Goal: Transaction & Acquisition: Purchase product/service

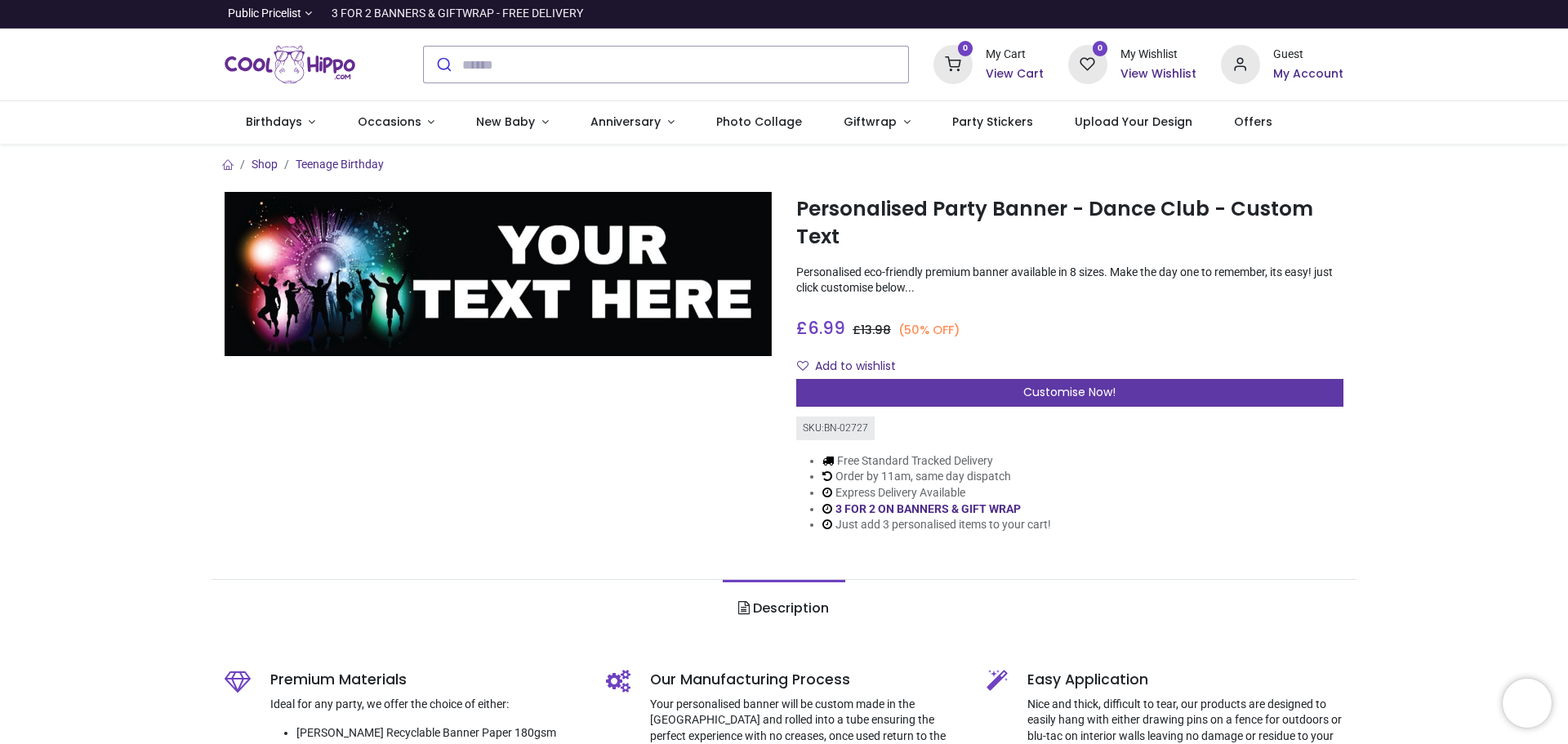
click at [1016, 395] on div "Customise Now!" at bounding box center [1070, 393] width 547 height 28
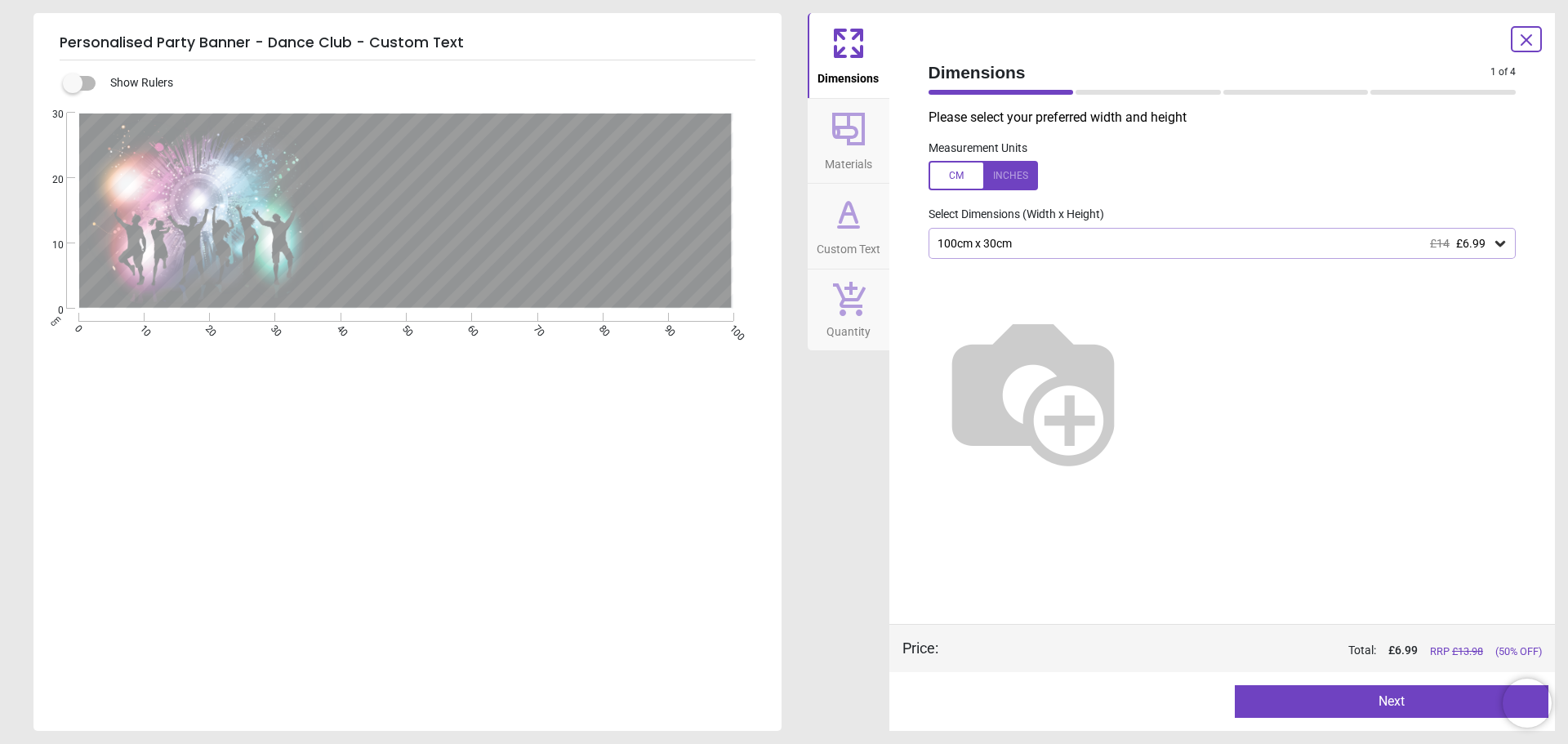
click at [1191, 248] on div "100cm x 30cm £14 £6.99" at bounding box center [1215, 243] width 557 height 14
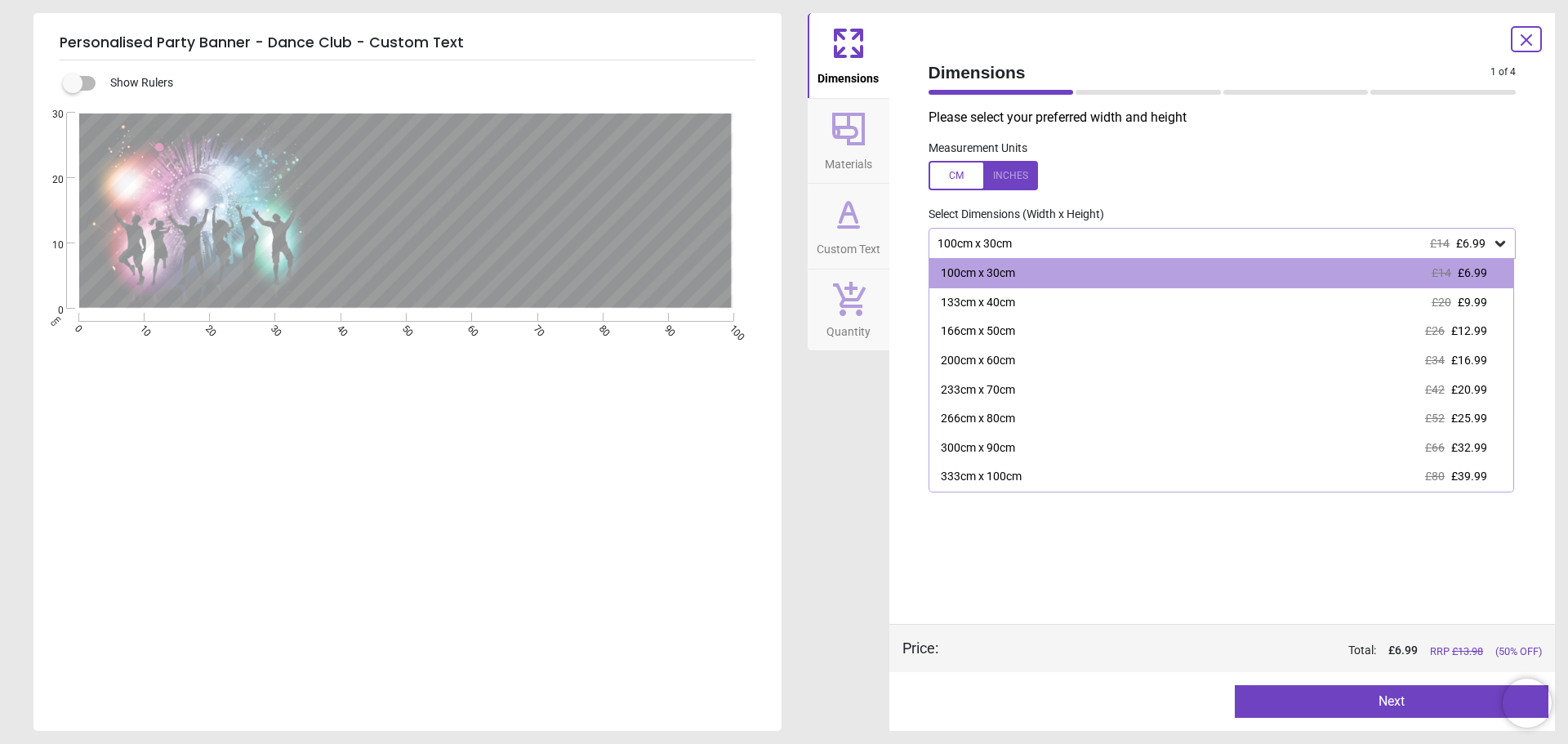
click at [1191, 248] on div "100cm x 30cm £14 £6.99" at bounding box center [1215, 243] width 557 height 14
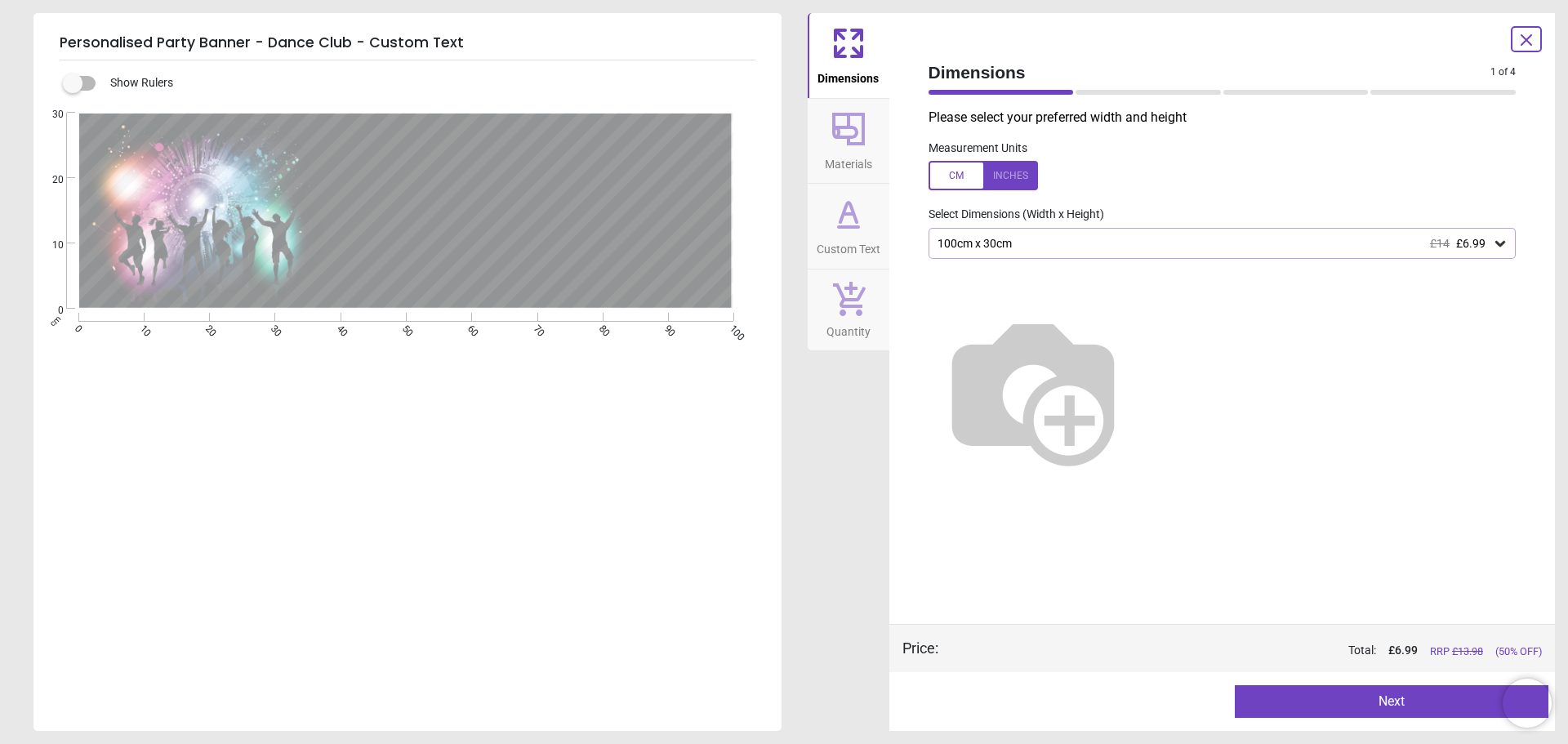
click at [1086, 245] on div "100cm x 30cm £14 £6.99" at bounding box center [1215, 243] width 557 height 14
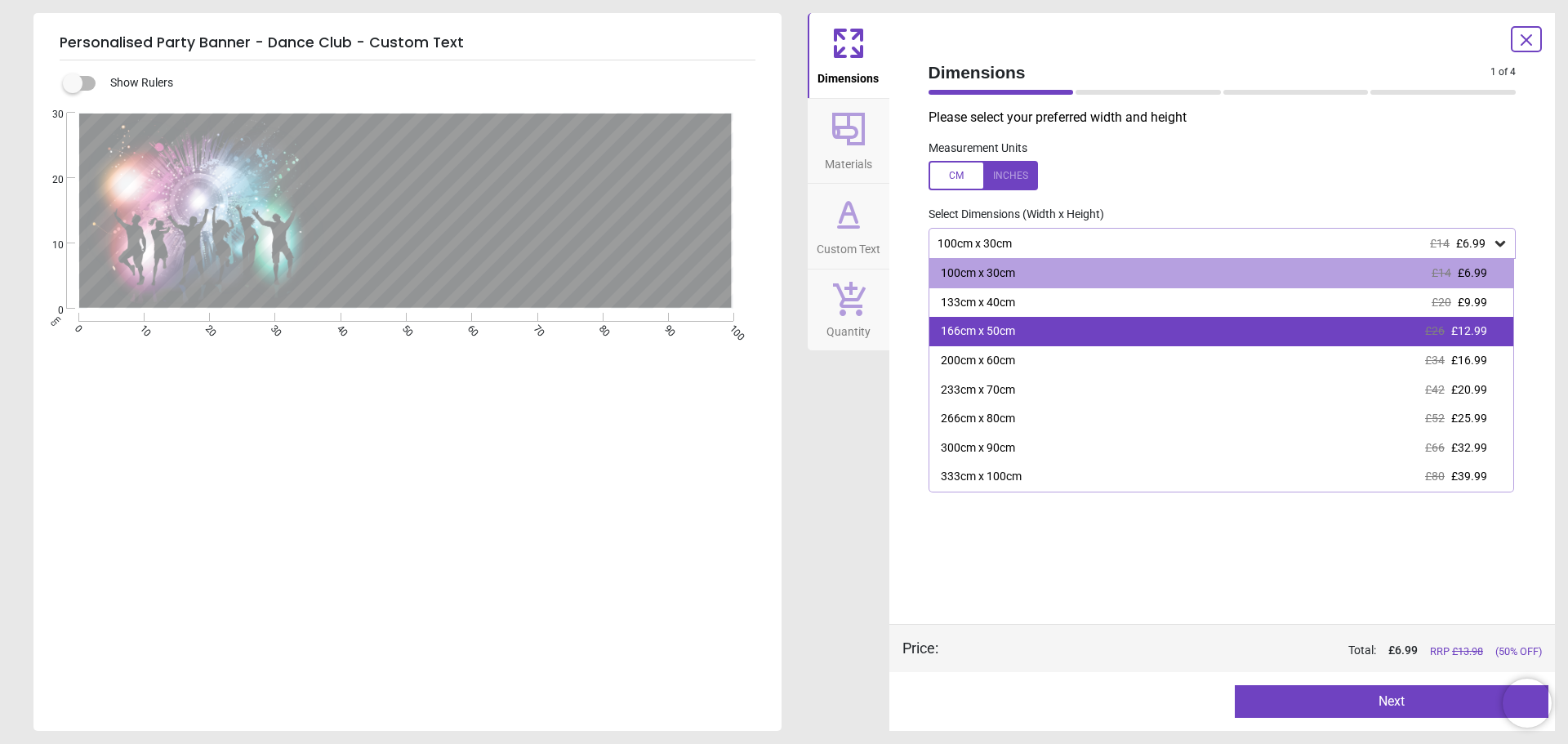
click at [1043, 325] on div "166cm x 50cm £26 £12.99" at bounding box center [1222, 332] width 585 height 29
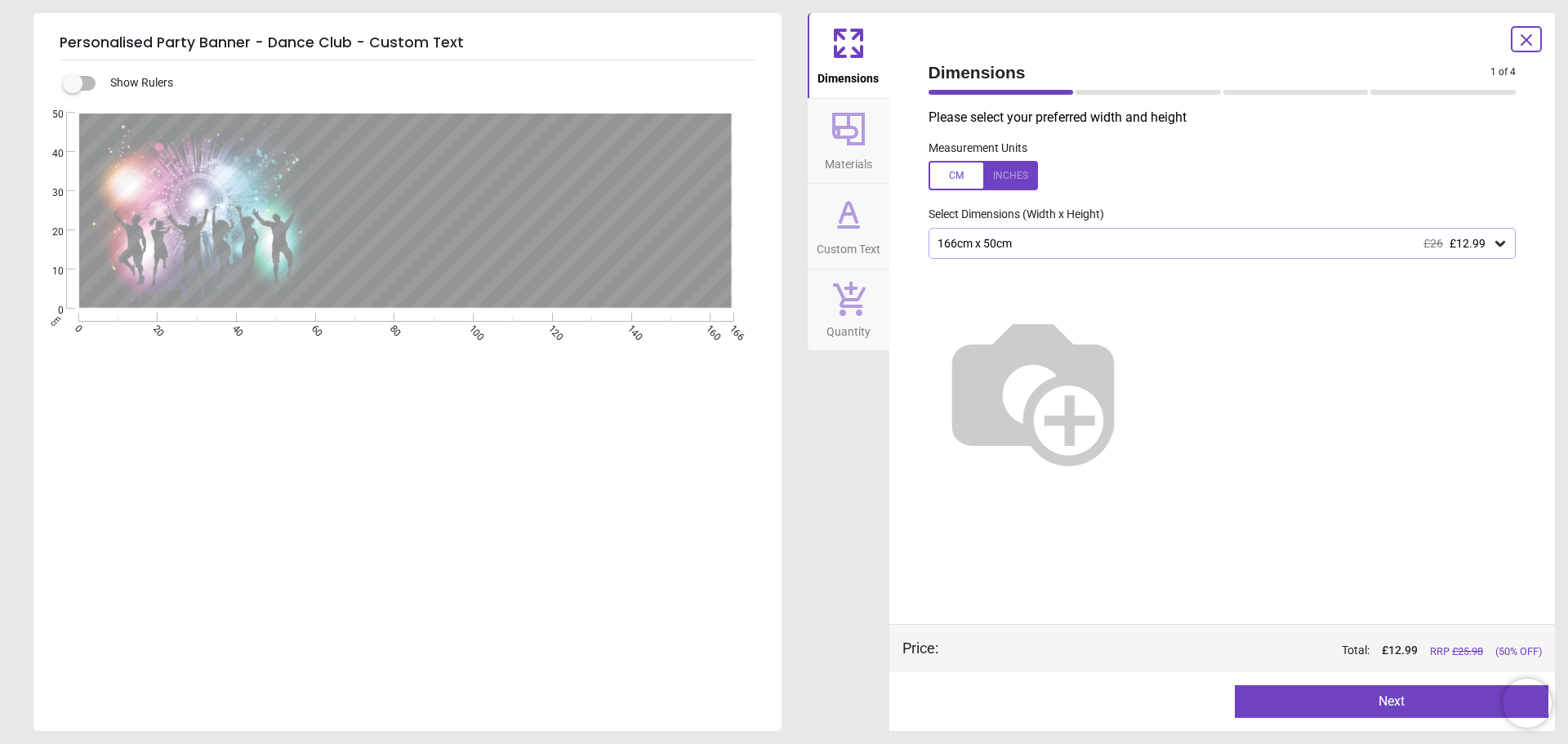
click at [861, 137] on icon at bounding box center [848, 129] width 39 height 39
